Goal: Task Accomplishment & Management: Complete application form

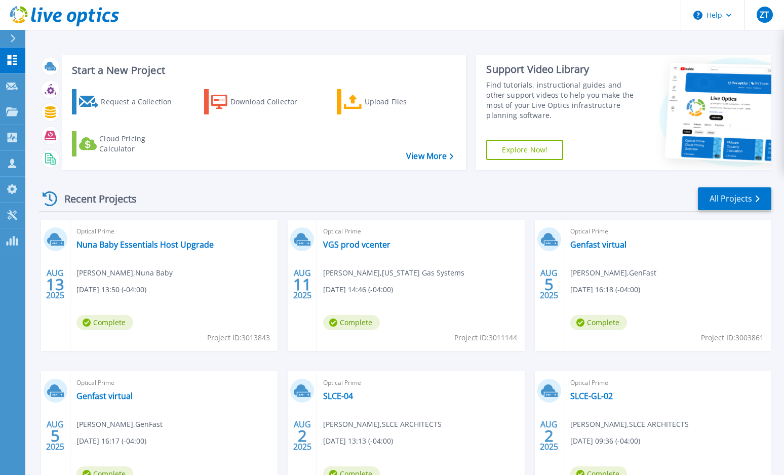
scroll to position [51, 0]
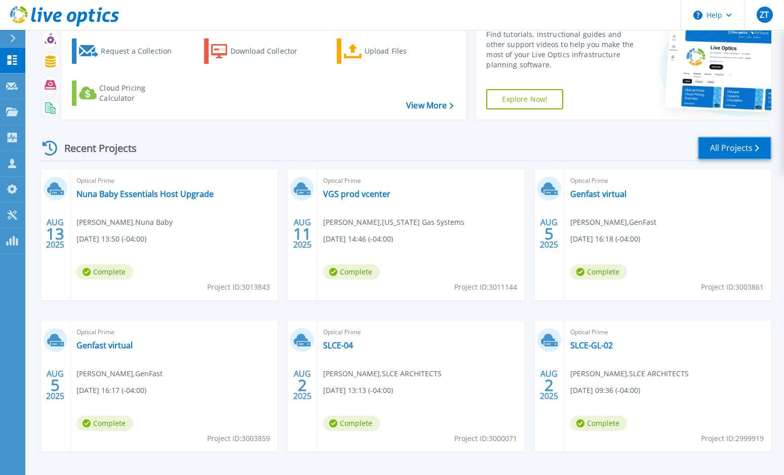
click at [726, 156] on link "All Projects" at bounding box center [734, 148] width 73 height 23
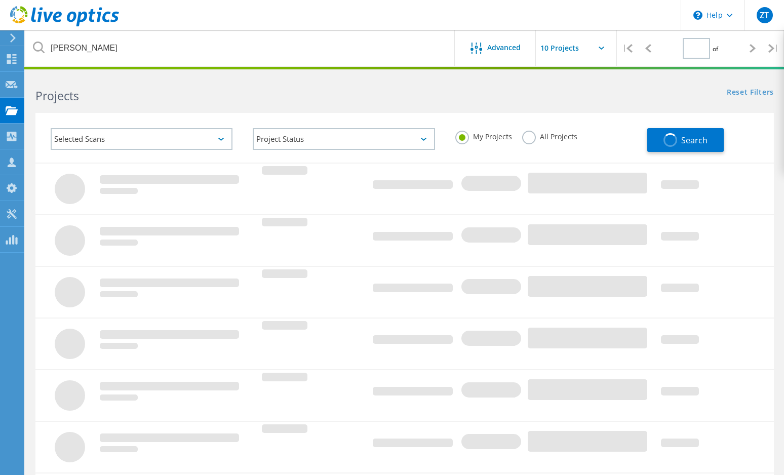
type input "1"
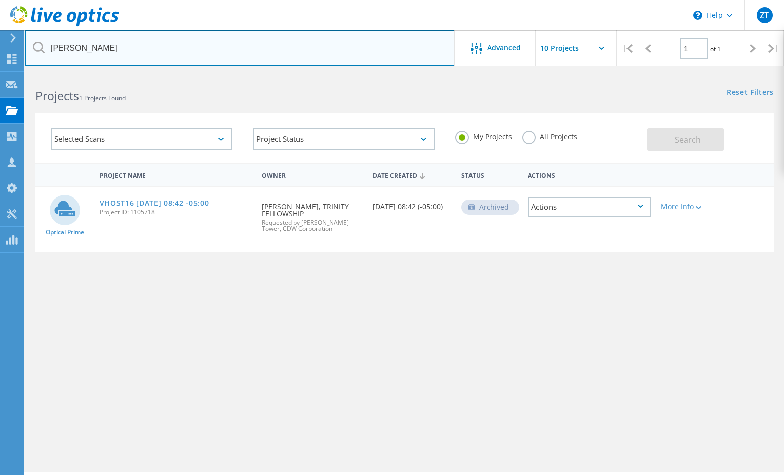
click at [166, 46] on input "thomas" at bounding box center [240, 47] width 430 height 35
type input "t"
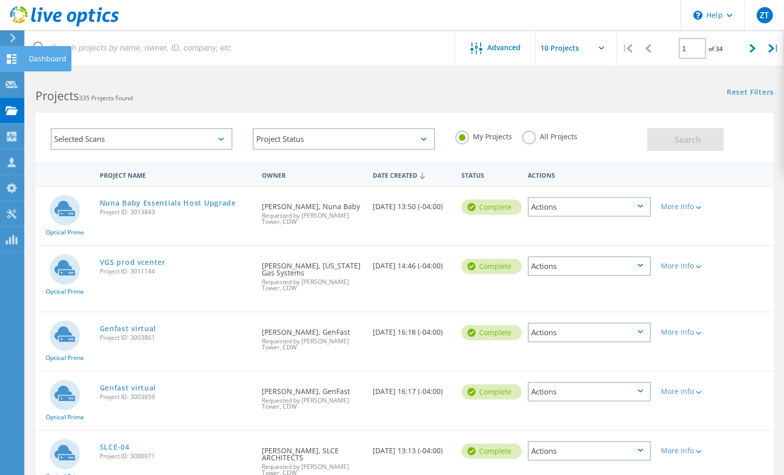
click at [14, 64] on div at bounding box center [12, 60] width 12 height 11
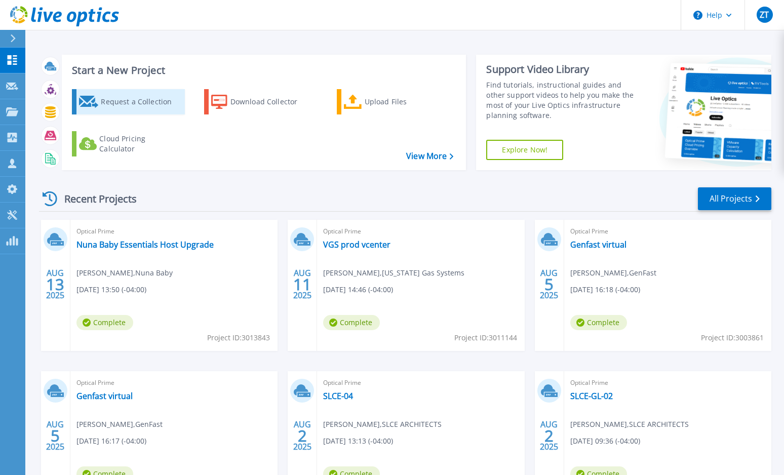
click at [113, 98] on div "Request a Collection" at bounding box center [141, 102] width 81 height 20
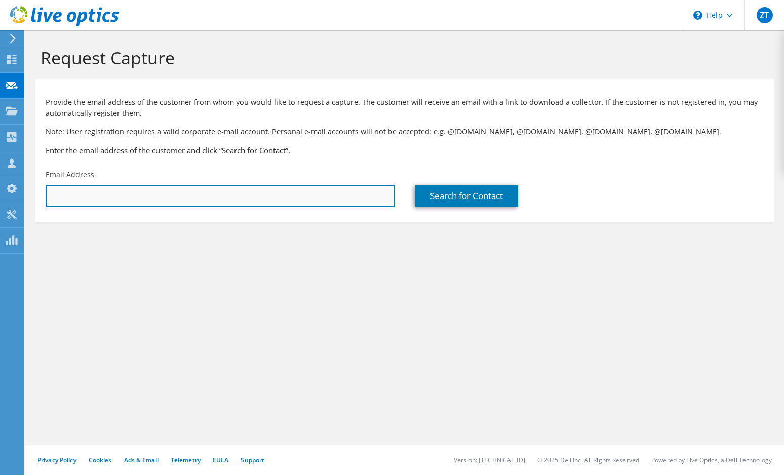
click at [188, 200] on input "text" at bounding box center [220, 196] width 349 height 22
paste input "[EMAIL_ADDRESS][DOMAIN_NAME]"
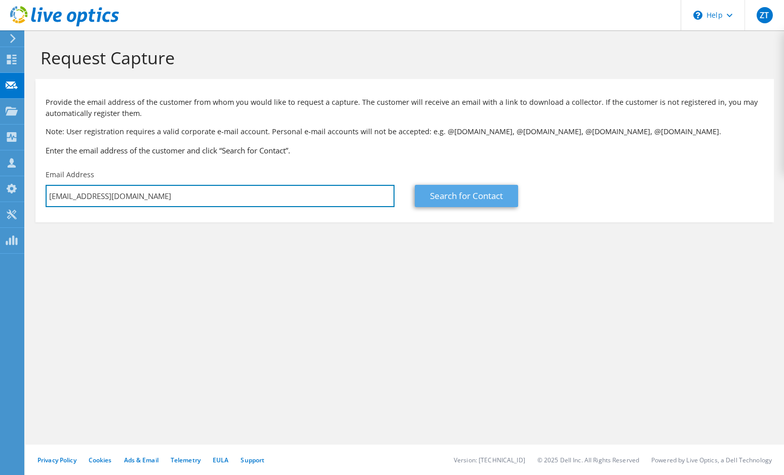
type input "[EMAIL_ADDRESS][DOMAIN_NAME]"
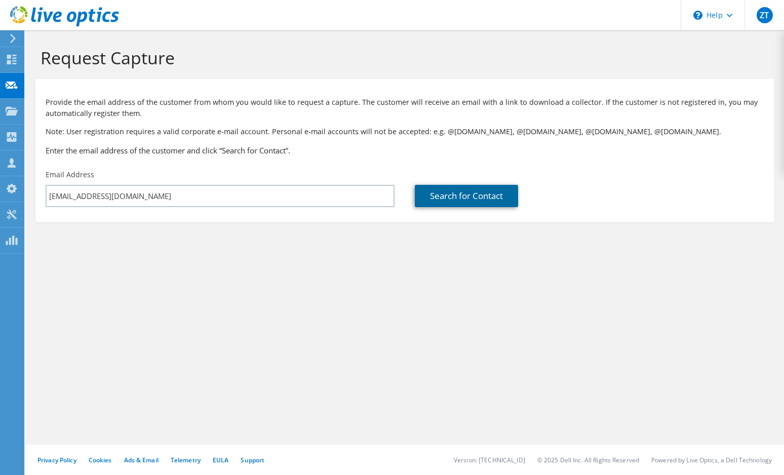
click at [442, 201] on link "Search for Contact" at bounding box center [466, 196] width 103 height 22
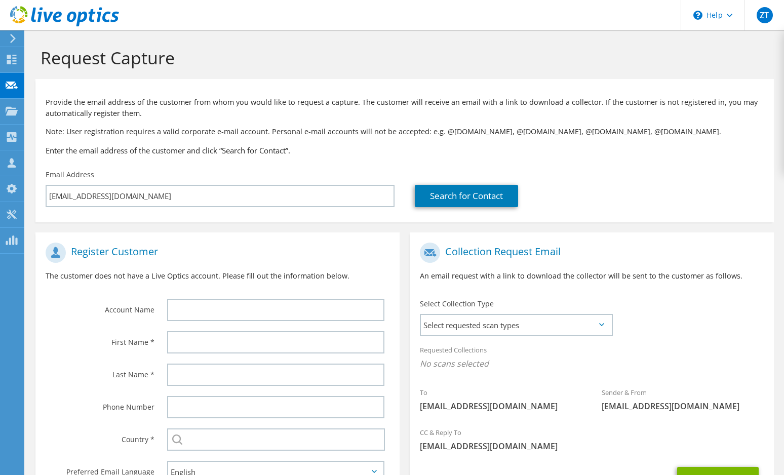
click at [693, 165] on div "Search for Contact" at bounding box center [589, 189] width 369 height 48
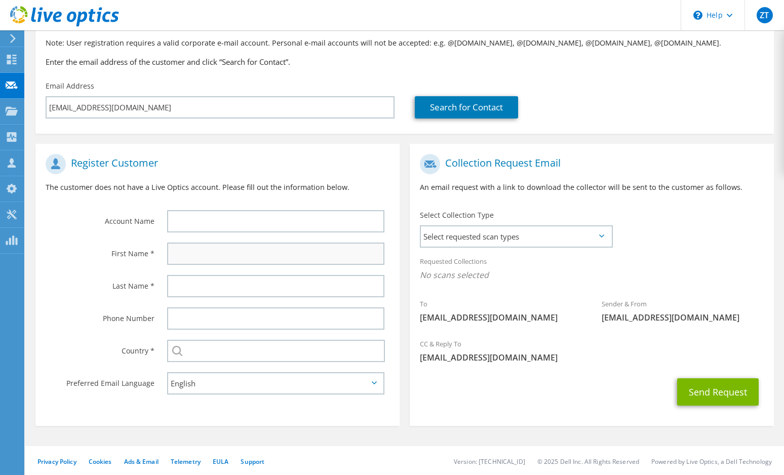
scroll to position [90, 0]
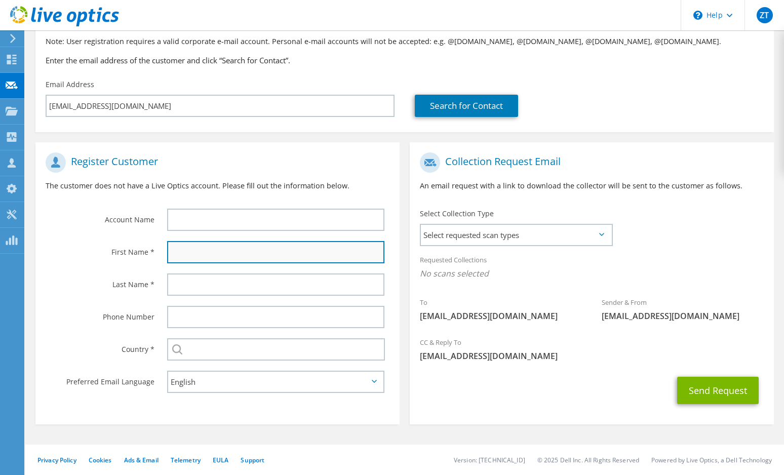
click at [217, 250] on input "text" at bounding box center [275, 252] width 217 height 22
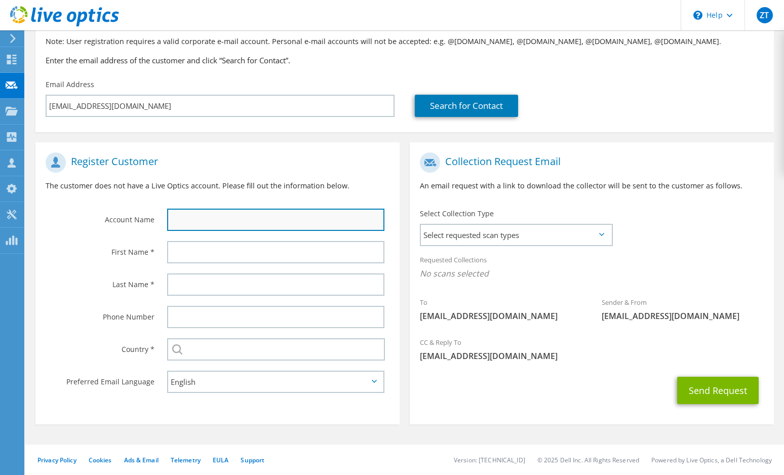
click at [231, 216] on input "text" at bounding box center [275, 220] width 217 height 22
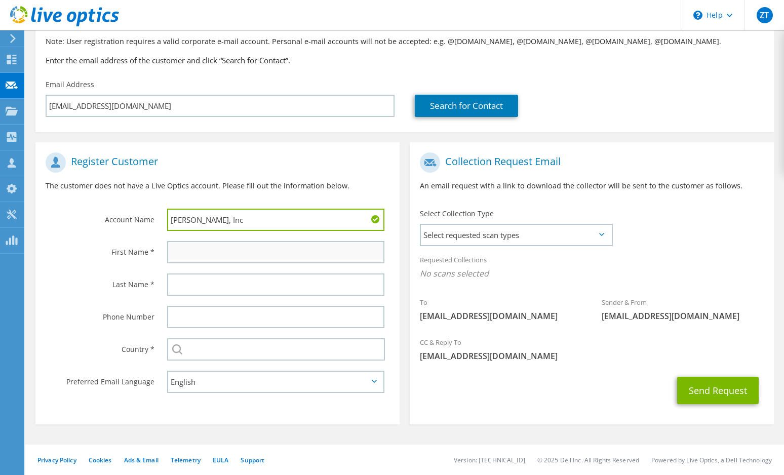
type input "Kirkland, Inc"
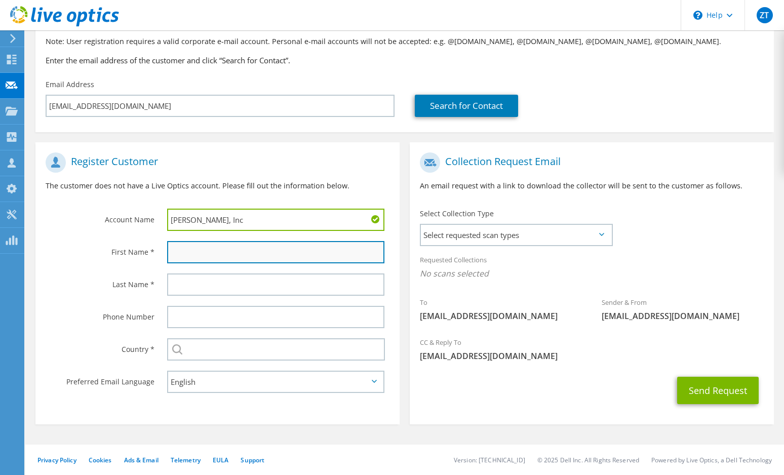
click at [221, 252] on input "text" at bounding box center [275, 252] width 217 height 22
click at [222, 252] on input "text" at bounding box center [275, 252] width 217 height 22
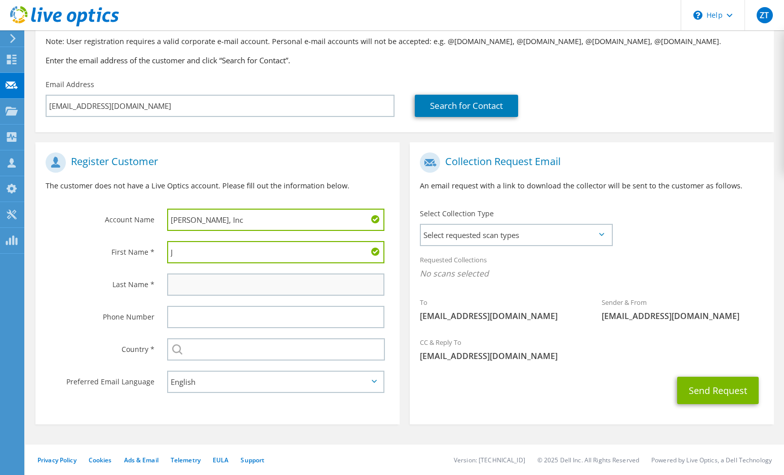
type input "J"
click at [192, 282] on input "text" at bounding box center [275, 284] width 217 height 22
type input "Doss"
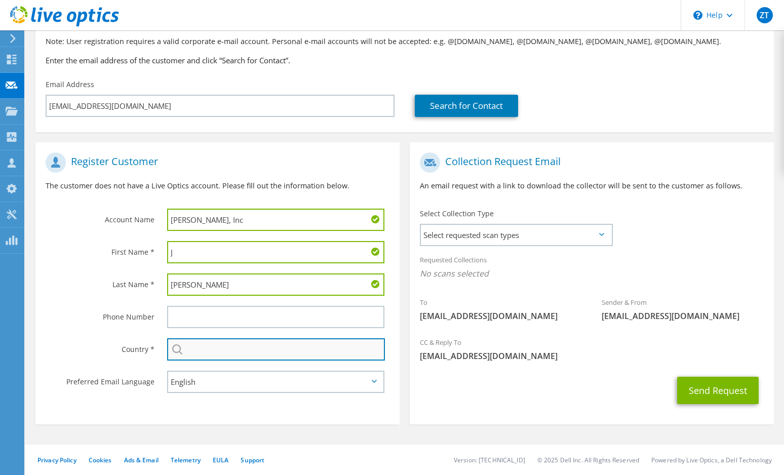
click at [232, 351] on input "text" at bounding box center [276, 349] width 218 height 22
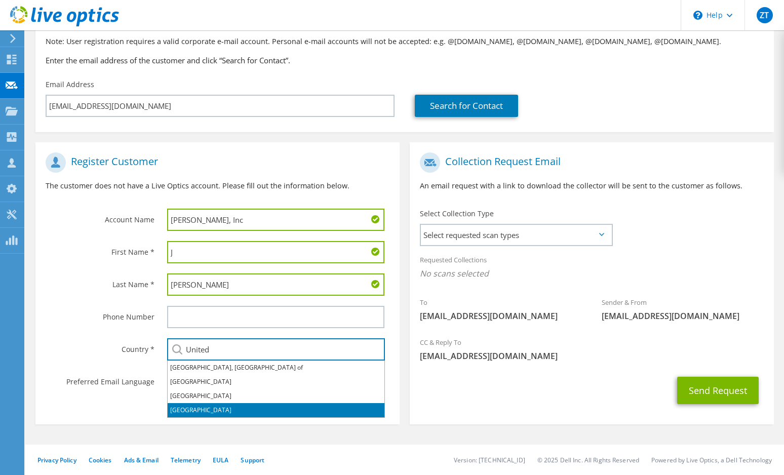
click at [189, 408] on li "United States" at bounding box center [276, 410] width 217 height 14
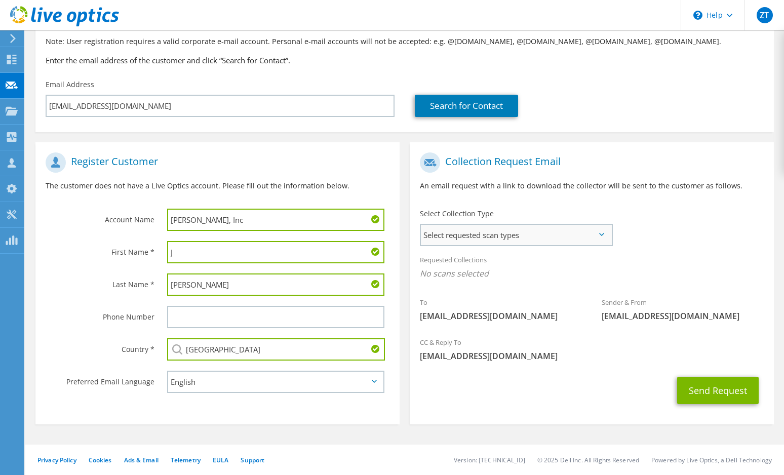
type input "United States"
click at [544, 240] on span "Select requested scan types" at bounding box center [516, 235] width 190 height 20
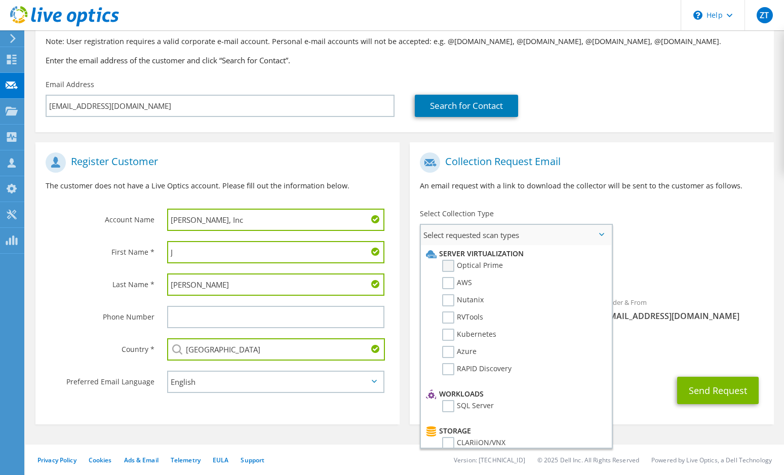
click at [468, 266] on label "Optical Prime" at bounding box center [472, 266] width 61 height 12
click at [0, 0] on input "Optical Prime" at bounding box center [0, 0] width 0 height 0
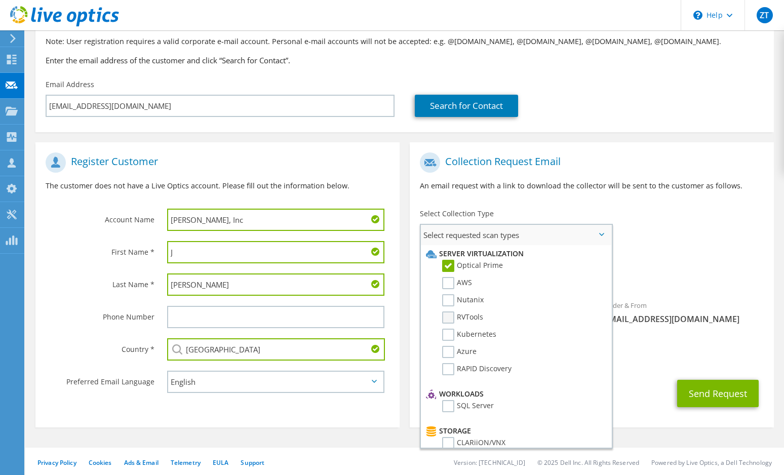
click at [447, 316] on label "RVTools" at bounding box center [462, 317] width 41 height 12
click at [0, 0] on input "RVTools" at bounding box center [0, 0] width 0 height 0
click at [740, 233] on div "To jdoss@kirklandinc.com Sender & From liveoptics@liveoptics.com" at bounding box center [592, 240] width 364 height 187
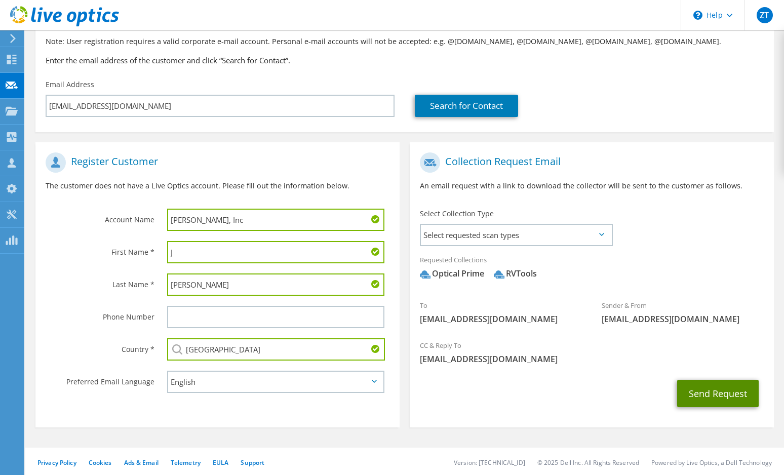
click at [715, 399] on button "Send Request" at bounding box center [718, 393] width 82 height 27
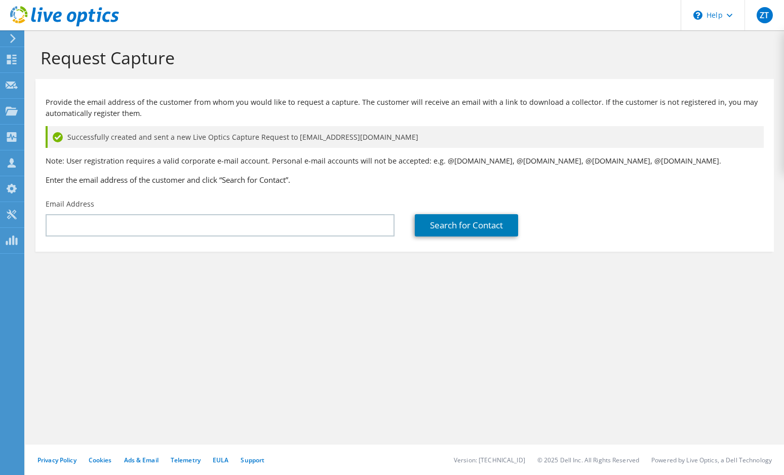
click at [664, 204] on div "Search for Contact" at bounding box center [589, 218] width 369 height 48
click at [16, 64] on div at bounding box center [12, 60] width 12 height 11
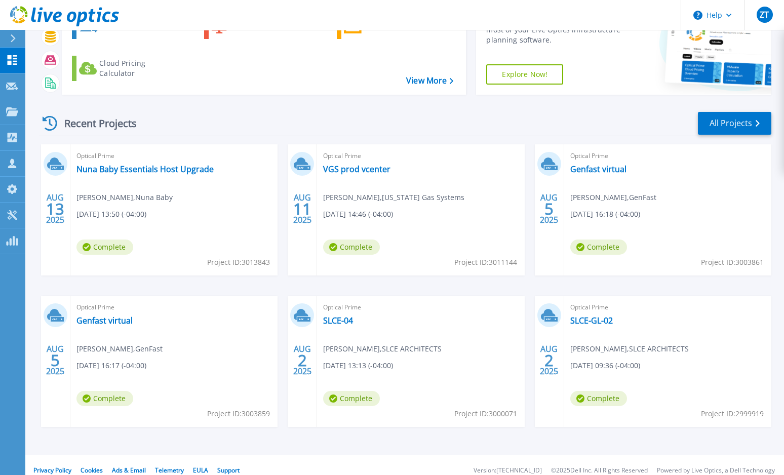
scroll to position [86, 0]
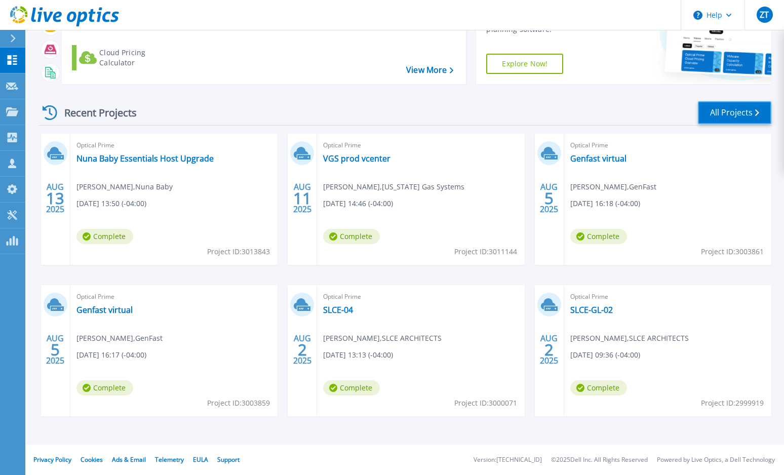
click at [735, 113] on link "All Projects" at bounding box center [734, 112] width 73 height 23
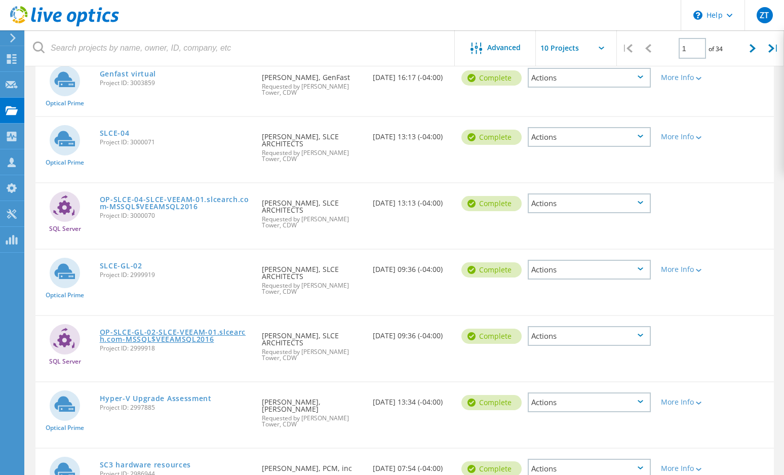
scroll to position [317, 0]
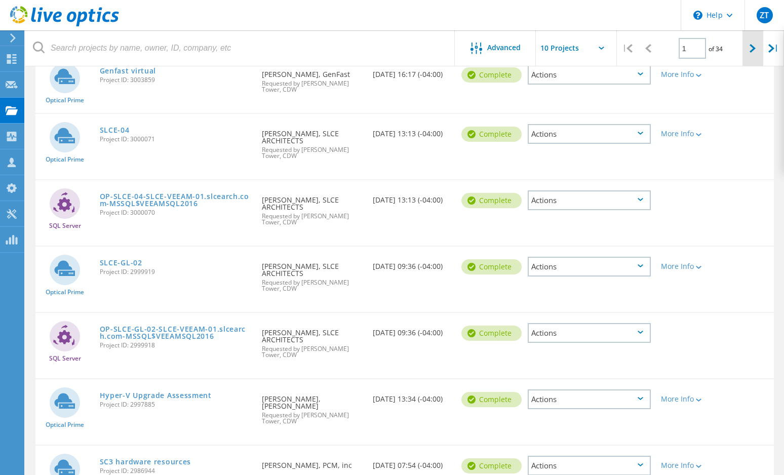
click at [749, 50] on icon at bounding box center [752, 48] width 6 height 9
type input "2"
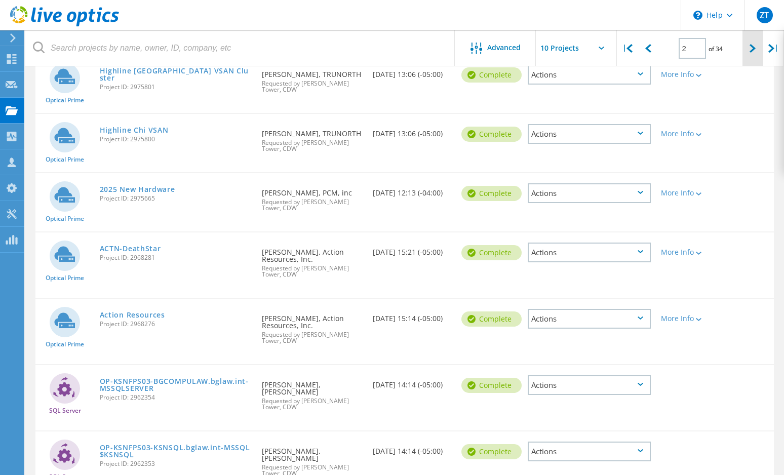
scroll to position [311, 0]
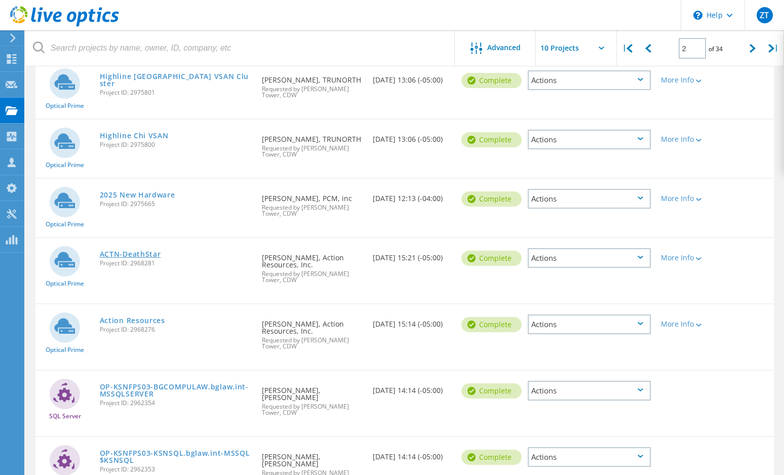
click at [135, 251] on link "ACTN-DeathStar" at bounding box center [130, 254] width 61 height 7
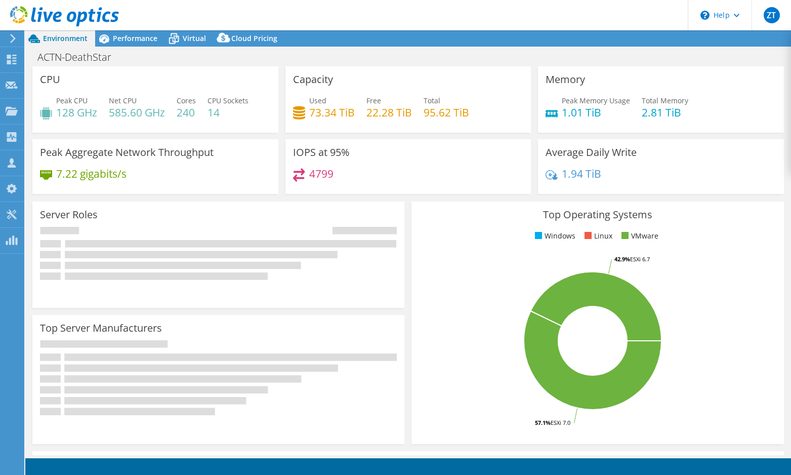
select select "USD"
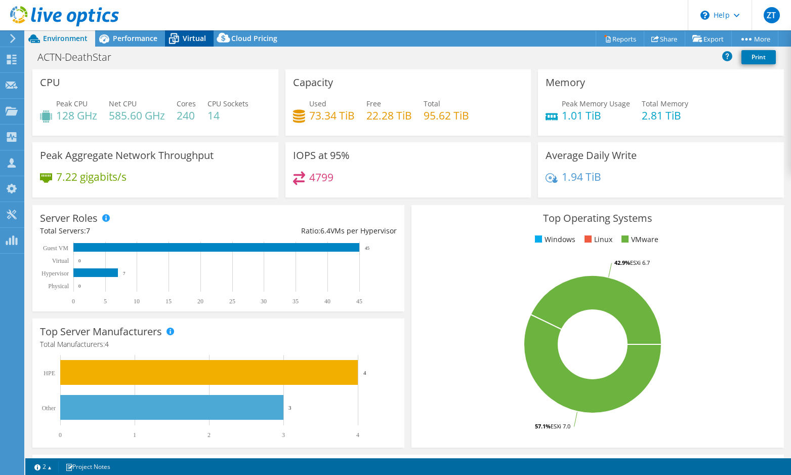
click at [187, 31] on div "Virtual" at bounding box center [189, 38] width 49 height 16
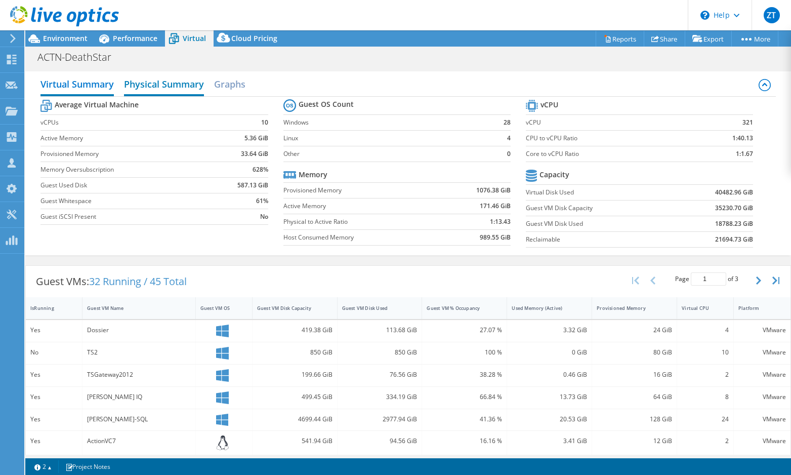
click at [160, 92] on h2 "Physical Summary" at bounding box center [164, 85] width 80 height 22
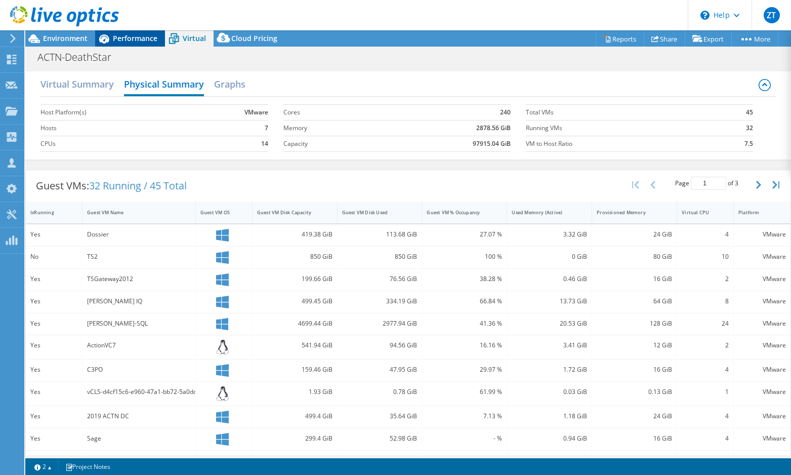
click at [131, 32] on div "Performance" at bounding box center [130, 38] width 70 height 16
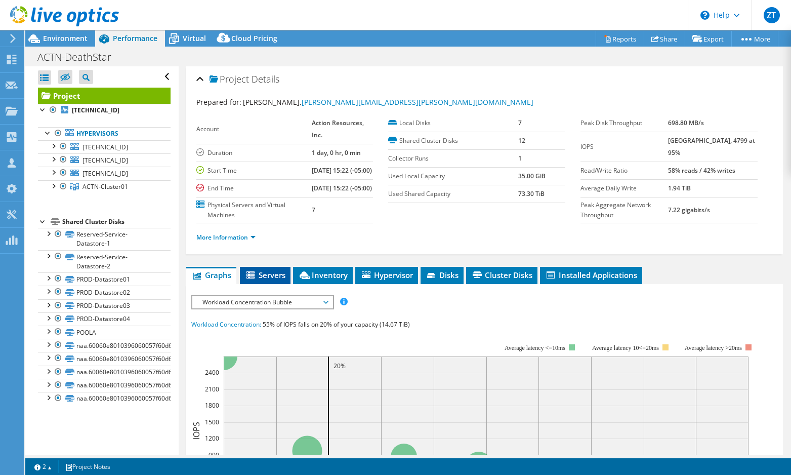
click at [271, 280] on span "Servers" at bounding box center [265, 275] width 41 height 10
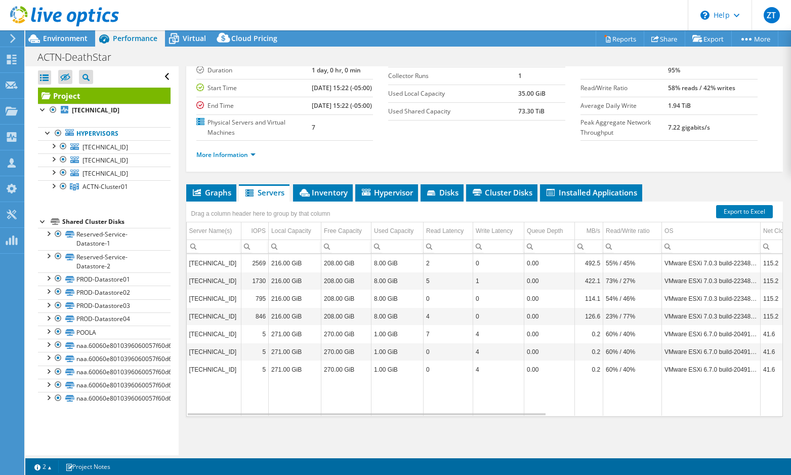
scroll to position [95, 0]
drag, startPoint x: 14, startPoint y: 329, endPoint x: 37, endPoint y: 321, distance: 24.7
click at [329, 193] on span "Inventory" at bounding box center [323, 192] width 50 height 10
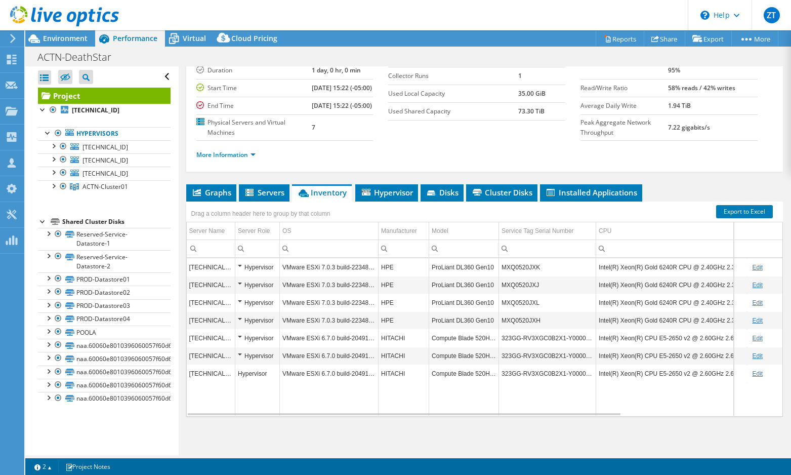
scroll to position [4, 0]
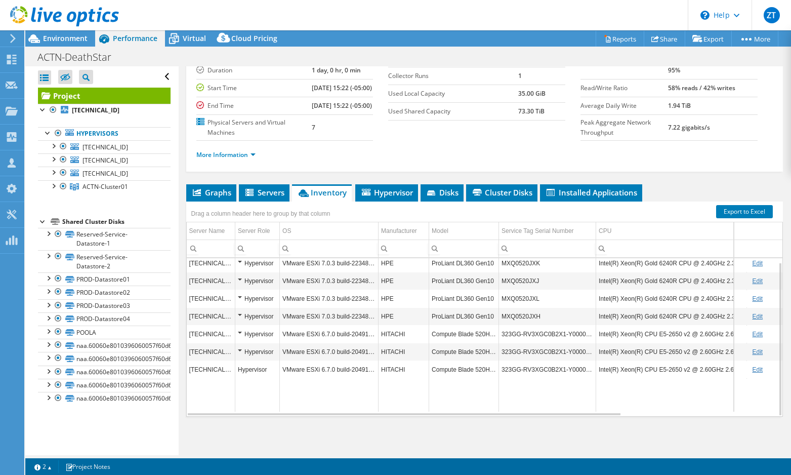
drag, startPoint x: 486, startPoint y: 323, endPoint x: 622, endPoint y: 333, distance: 136.1
click at [263, 300] on div "Hypervisor" at bounding box center [257, 299] width 39 height 12
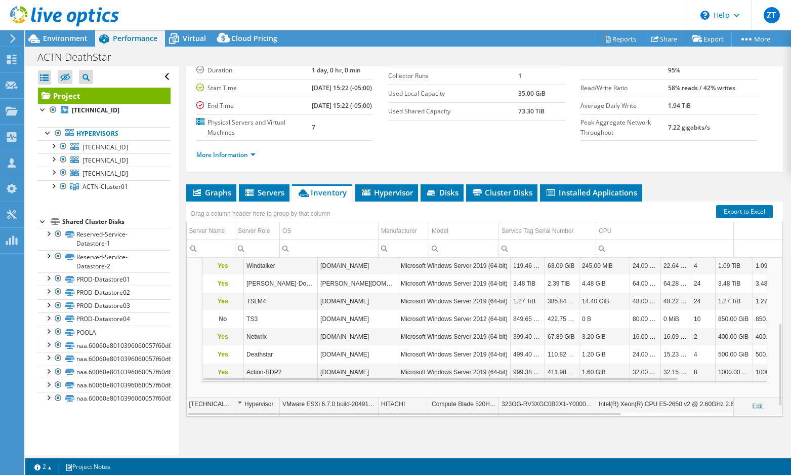
scroll to position [61, 0]
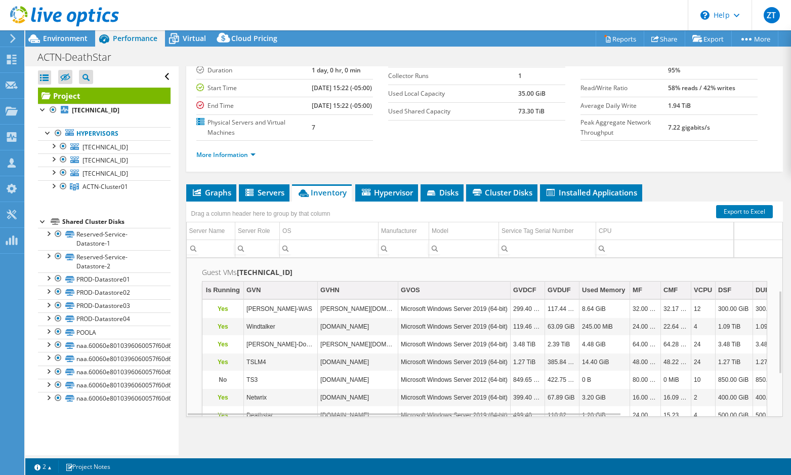
click at [264, 265] on td "Guest VMs [TECHNICAL_ID] Is Running GVN GVHN GVOS GVDCF GVDUF Used Memory MF CM…" at bounding box center [485, 355] width 596 height 208
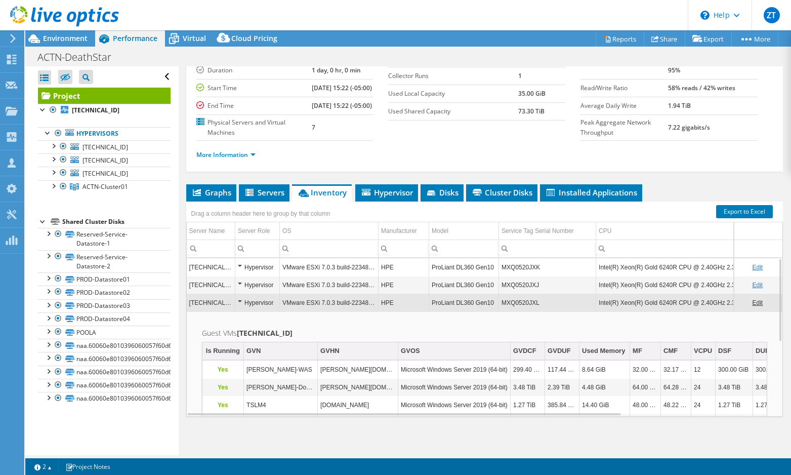
click at [270, 307] on div "Hypervisor" at bounding box center [257, 303] width 39 height 12
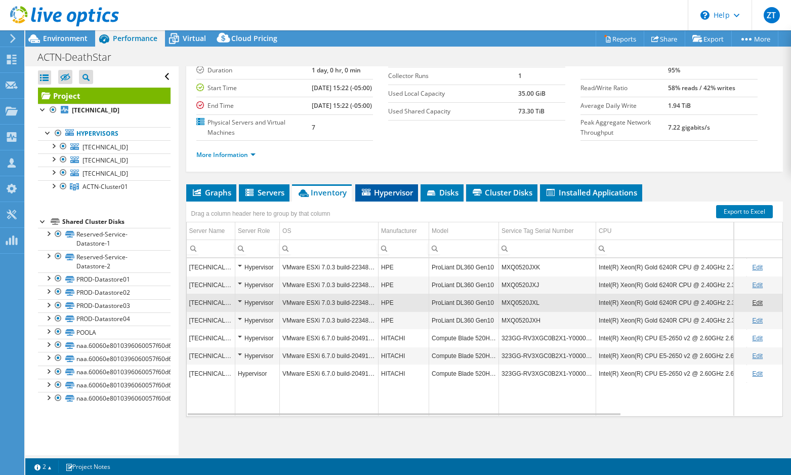
click at [394, 191] on span "Hypervisor" at bounding box center [387, 192] width 53 height 10
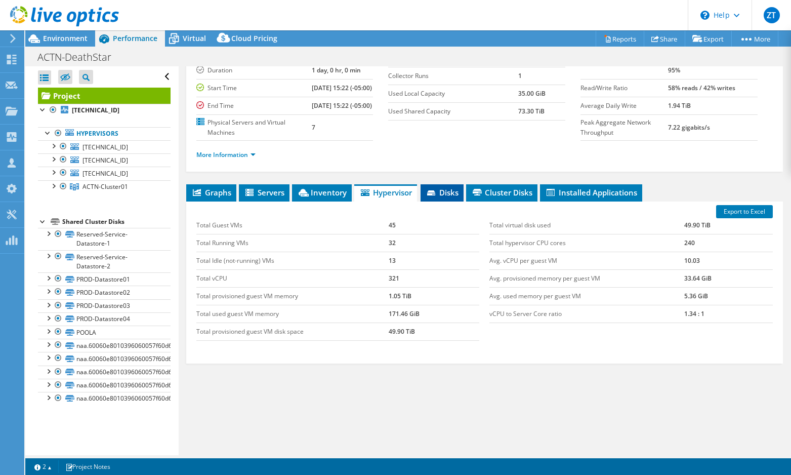
click at [443, 192] on span "Disks" at bounding box center [442, 192] width 33 height 10
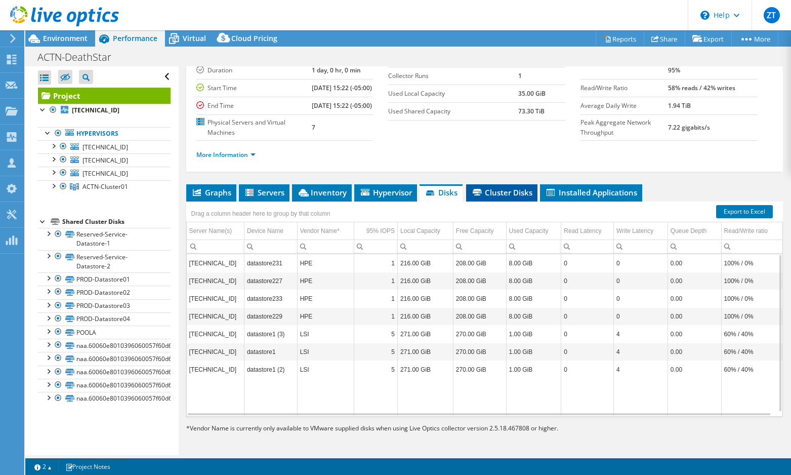
click at [520, 184] on li "Cluster Disks" at bounding box center [501, 192] width 71 height 17
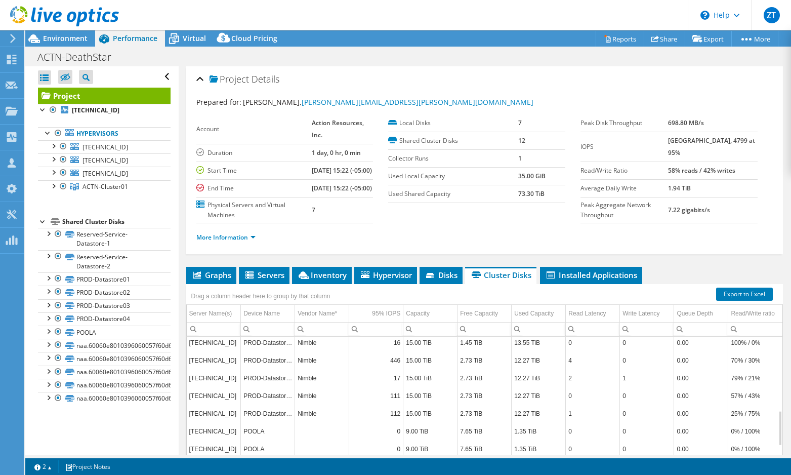
scroll to position [97, 0]
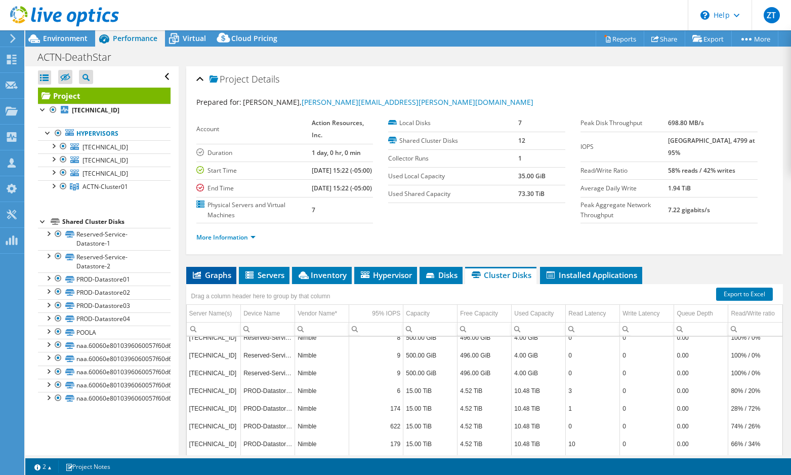
click at [231, 280] on span "Graphs" at bounding box center [211, 275] width 40 height 10
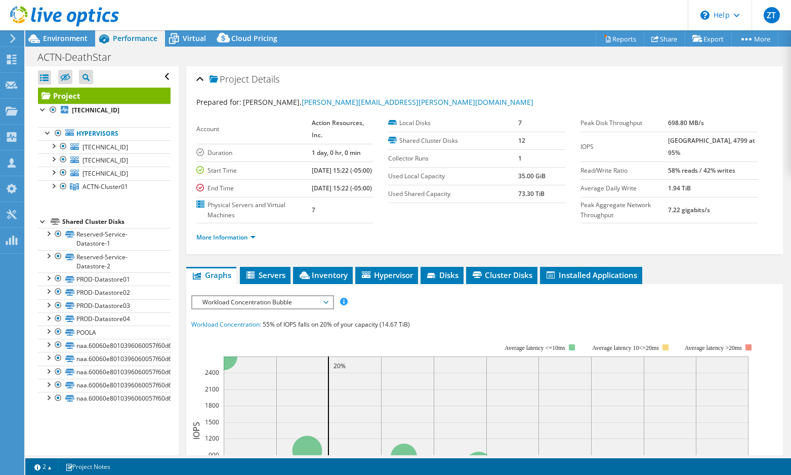
click at [285, 308] on span "Workload Concentration Bubble" at bounding box center [262, 302] width 130 height 12
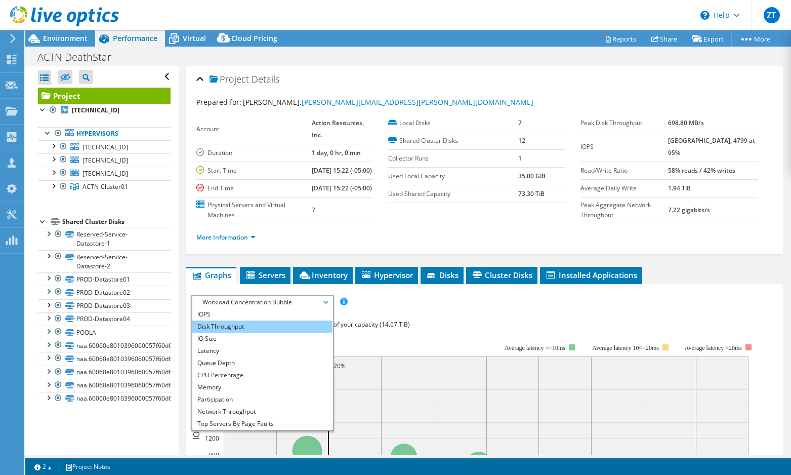
click at [262, 333] on li "Disk Throughput" at bounding box center [262, 327] width 140 height 12
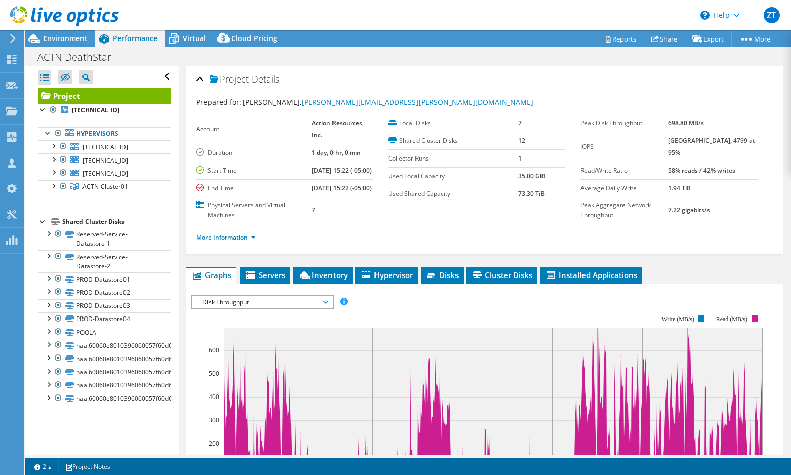
click at [281, 308] on span "Disk Throughput" at bounding box center [262, 302] width 130 height 12
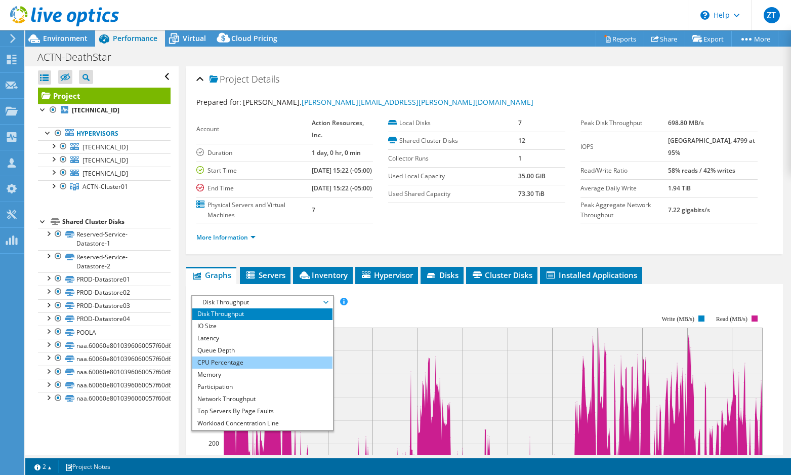
scroll to position [0, 0]
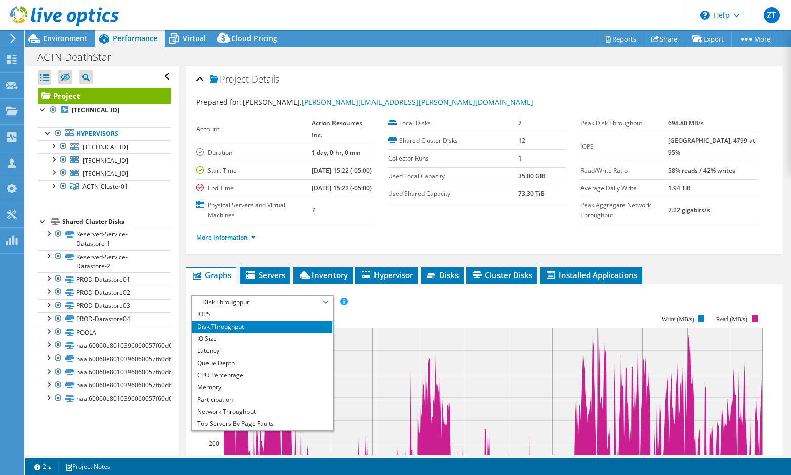
click at [418, 315] on rect at bounding box center [477, 402] width 572 height 203
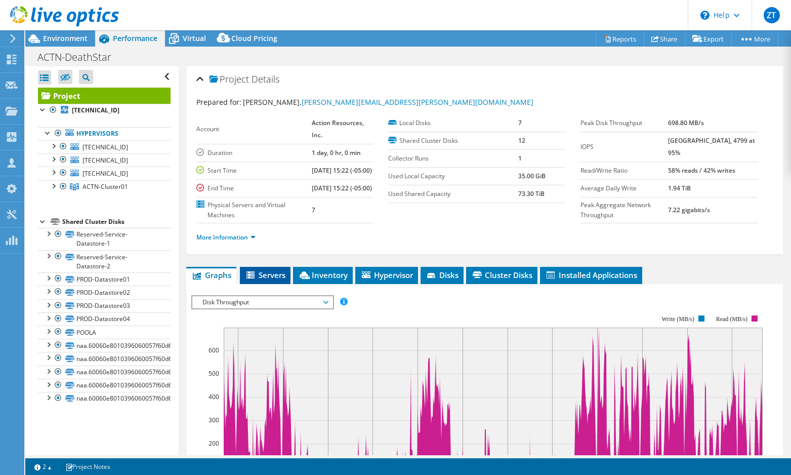
click at [284, 280] on span "Servers" at bounding box center [265, 275] width 41 height 10
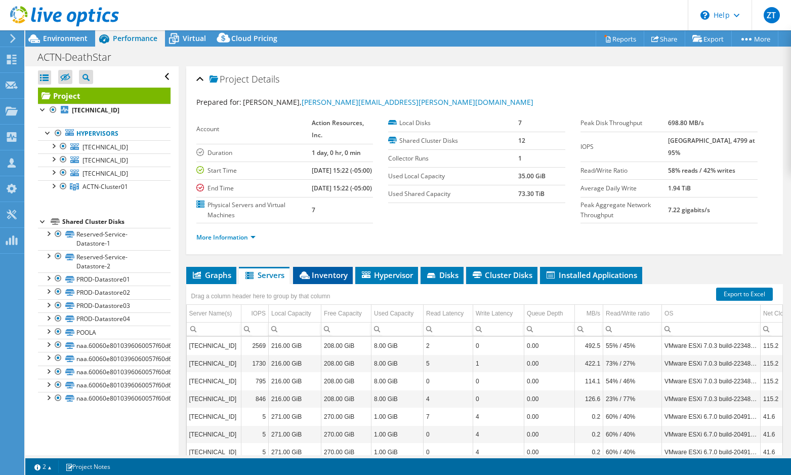
click at [321, 280] on span "Inventory" at bounding box center [323, 275] width 50 height 10
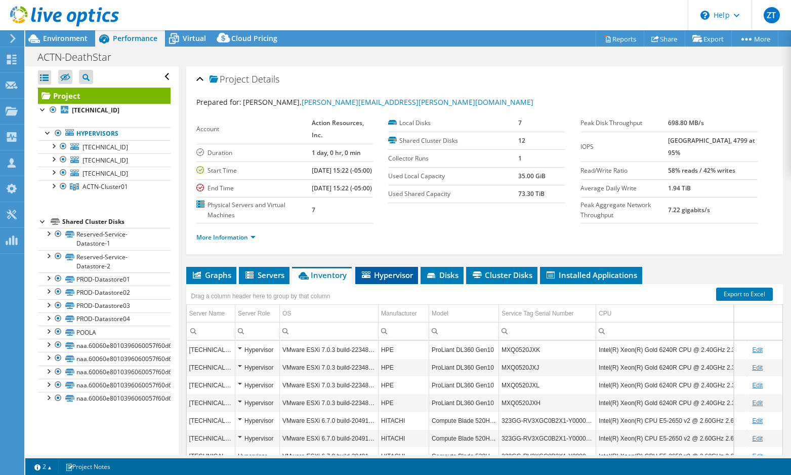
click at [378, 280] on span "Hypervisor" at bounding box center [387, 275] width 53 height 10
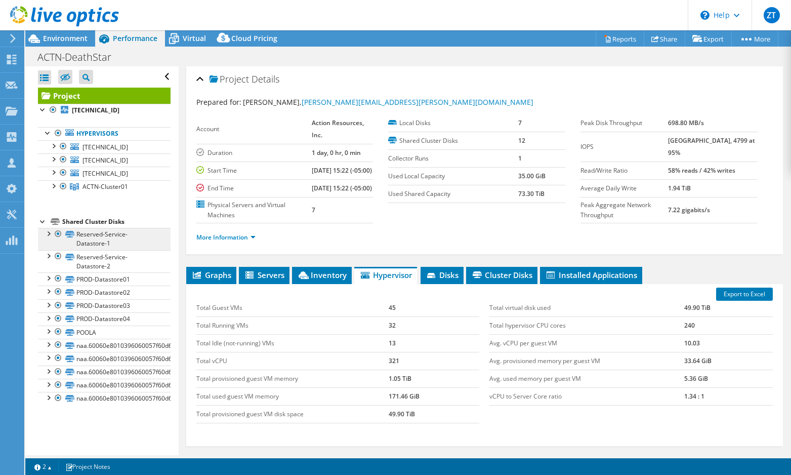
drag, startPoint x: 149, startPoint y: 224, endPoint x: 145, endPoint y: 228, distance: 5.4
drag, startPoint x: 145, startPoint y: 228, endPoint x: 377, endPoint y: 83, distance: 273.0
click at [377, 83] on div "Project Details" at bounding box center [484, 80] width 577 height 22
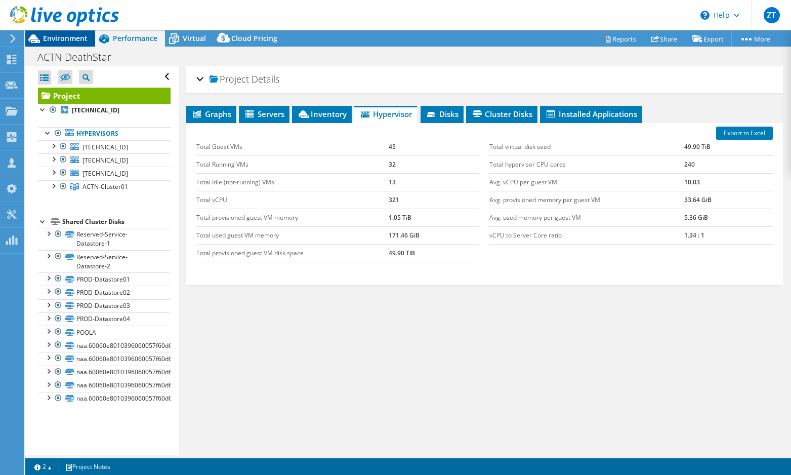
click at [69, 45] on div "Environment" at bounding box center [60, 38] width 70 height 16
